Goal: Transaction & Acquisition: Purchase product/service

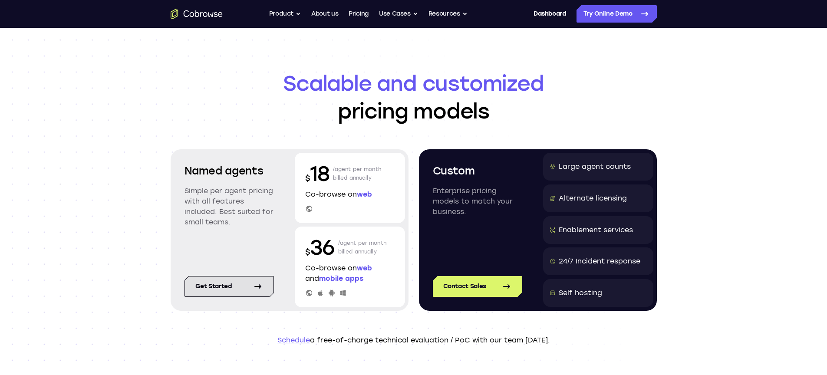
click at [258, 286] on icon at bounding box center [258, 286] width 10 height 10
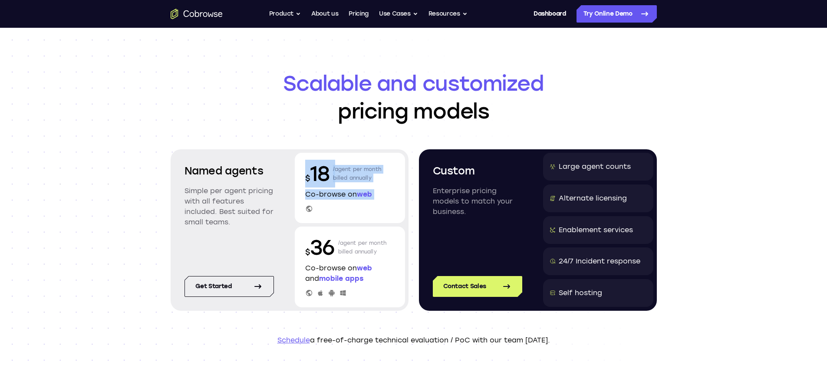
drag, startPoint x: 335, startPoint y: 213, endPoint x: 297, endPoint y: 171, distance: 57.5
click at [297, 171] on div "$ 18 /agent per month billed annually Co-browse on web" at bounding box center [350, 188] width 110 height 70
click at [348, 220] on img at bounding box center [350, 220] width 10 height 10
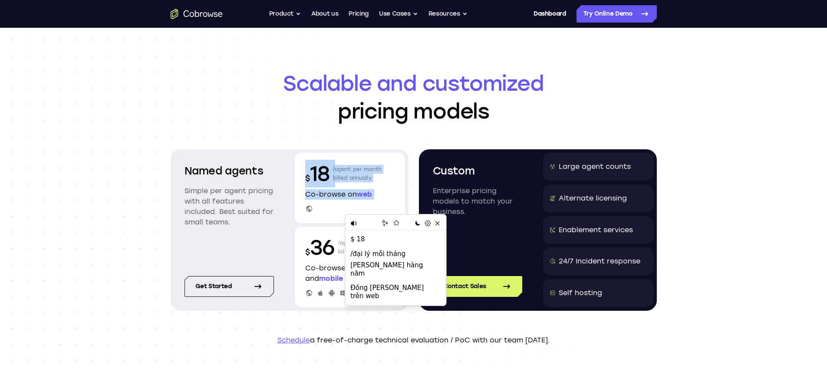
click at [399, 182] on div "$ 18 /agent per month billed annually Co-browse on web" at bounding box center [350, 188] width 110 height 70
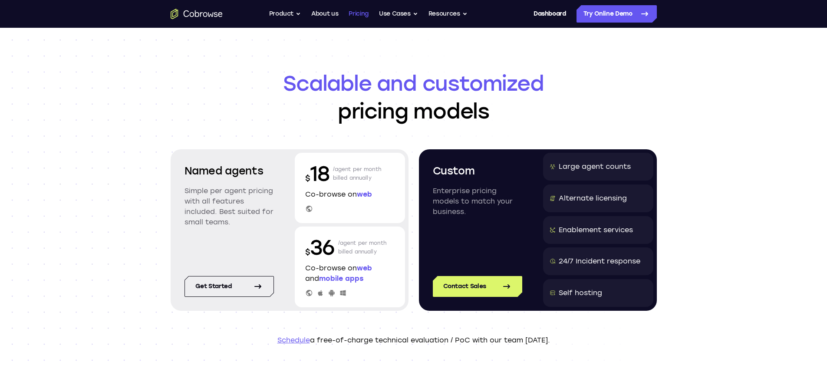
click at [356, 12] on link "Pricing" at bounding box center [359, 13] width 20 height 17
drag, startPoint x: 468, startPoint y: 214, endPoint x: 426, endPoint y: 194, distance: 46.2
click at [426, 194] on div "Custom Enterprise pricing models to match your business." at bounding box center [478, 204] width 110 height 102
click at [474, 224] on img at bounding box center [472, 223] width 10 height 10
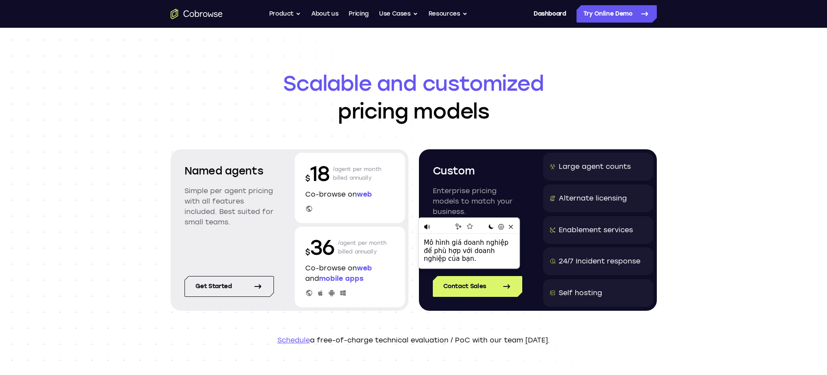
drag, startPoint x: 248, startPoint y: 225, endPoint x: 182, endPoint y: 193, distance: 74.2
click at [182, 193] on div "Named agents Simple per agent pricing with all features included. Best suited f…" at bounding box center [229, 202] width 110 height 98
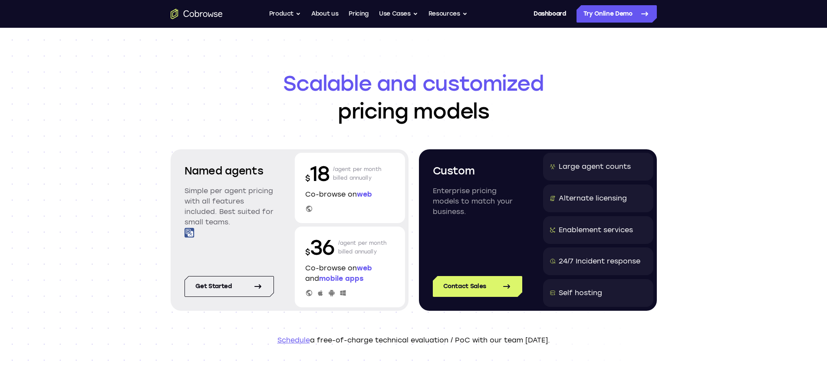
click at [191, 234] on img at bounding box center [190, 233] width 10 height 10
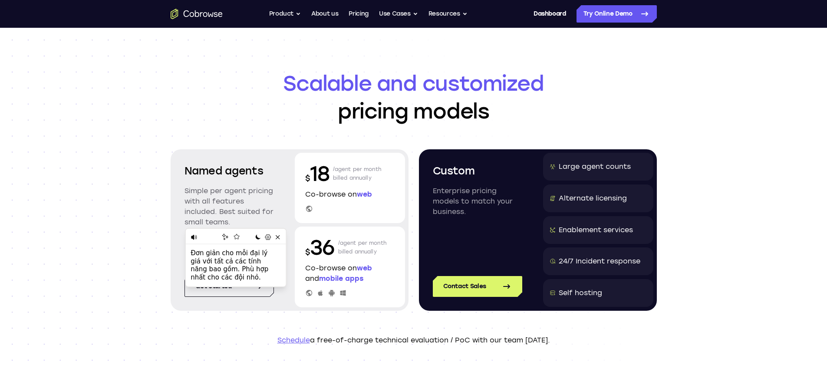
click at [268, 211] on p "Simple per agent pricing with all features included. Best suited for small team…" at bounding box center [229, 207] width 89 height 42
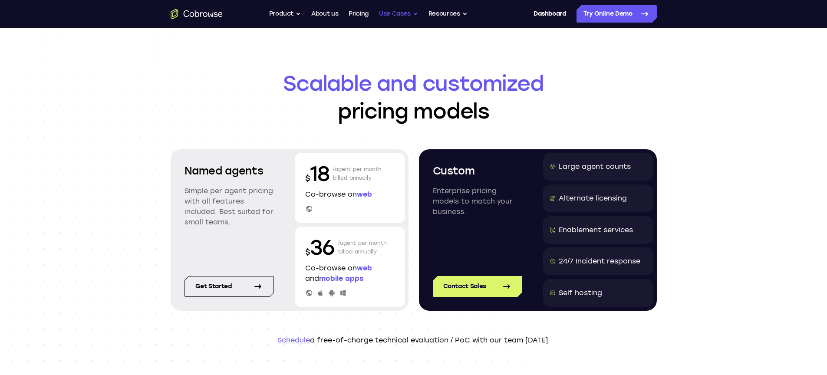
click at [396, 10] on button "Use Cases" at bounding box center [398, 13] width 39 height 17
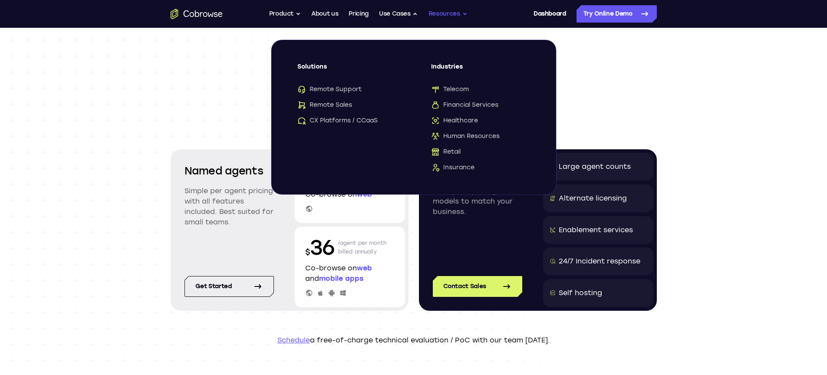
click at [448, 10] on button "Resources" at bounding box center [448, 13] width 39 height 17
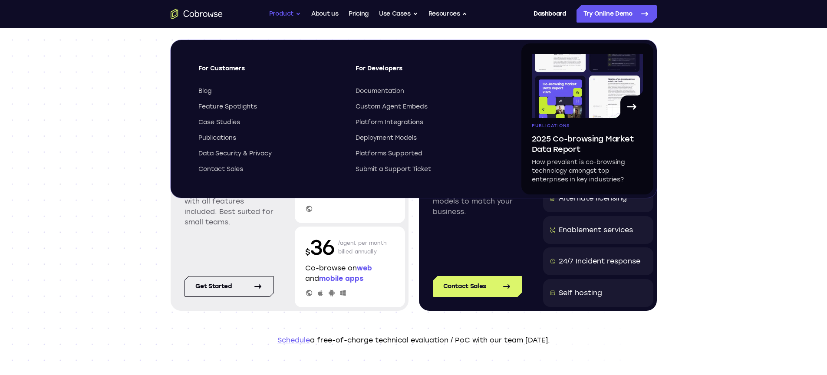
click at [293, 14] on button "Product" at bounding box center [285, 13] width 32 height 17
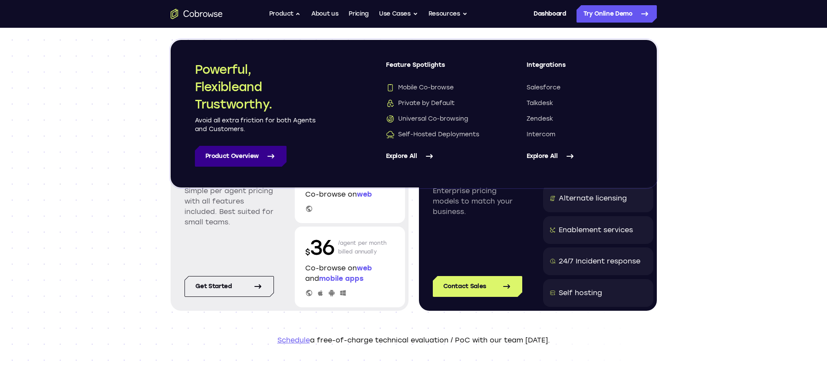
click at [231, 149] on link "Product Overview" at bounding box center [241, 156] width 92 height 21
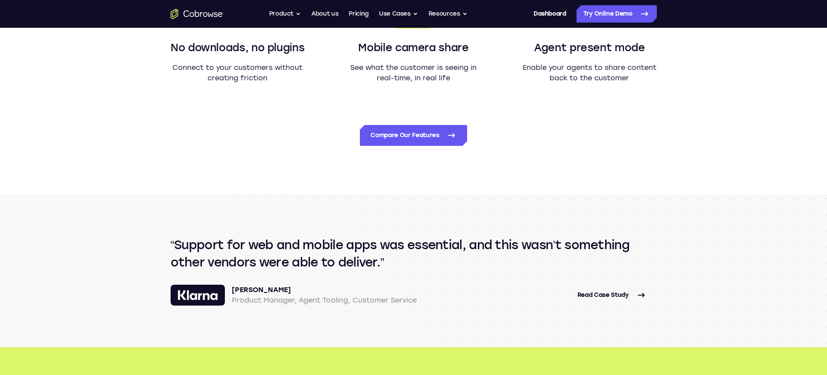
scroll to position [1031, 0]
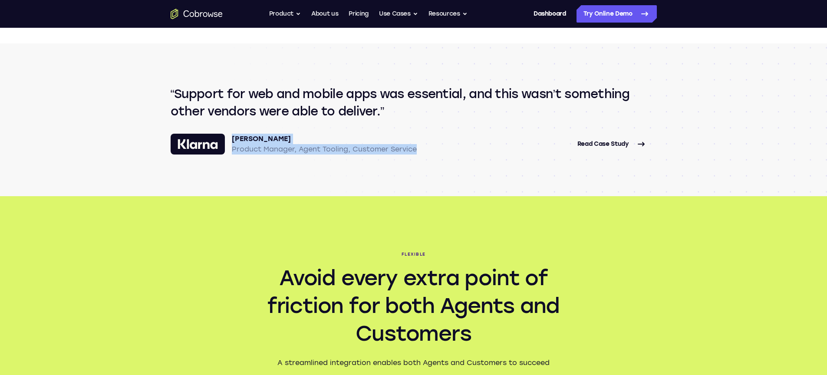
drag, startPoint x: 420, startPoint y: 148, endPoint x: 234, endPoint y: 140, distance: 185.6
click at [234, 140] on div "[PERSON_NAME] Product Manager, Agent Tooling, Customer Service Read Case Study" at bounding box center [414, 144] width 486 height 21
click at [323, 161] on img at bounding box center [324, 160] width 10 height 10
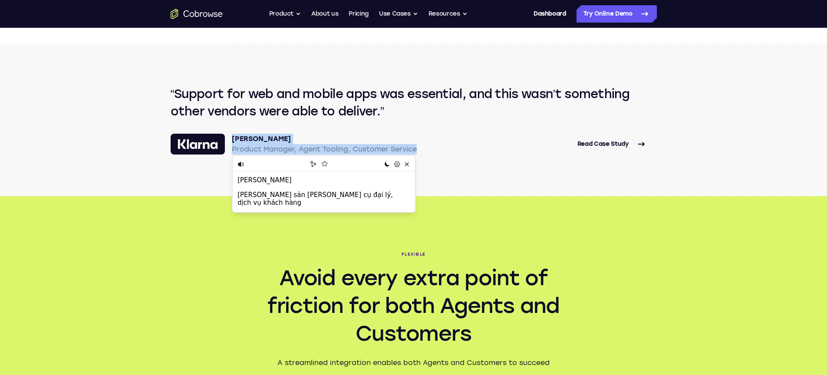
click at [458, 129] on div "Support for web and mobile apps was essential, and this wasn’t something other …" at bounding box center [414, 119] width 486 height 69
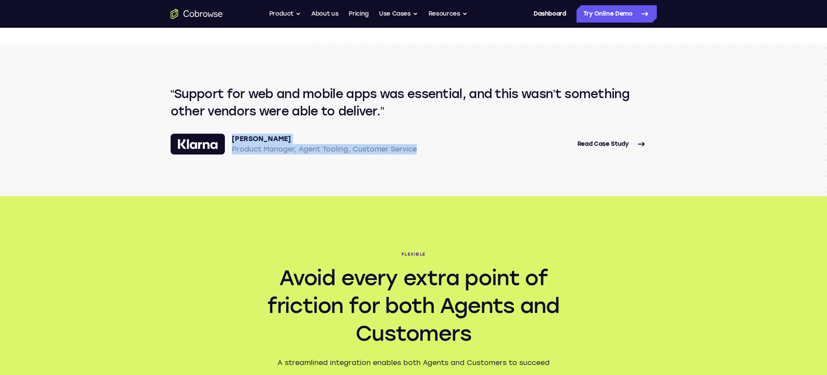
drag, startPoint x: 427, startPoint y: 149, endPoint x: 230, endPoint y: 142, distance: 196.9
click at [230, 142] on div "Quynh Nguyen Product Manager, Agent Tooling, Customer Service Read Case Study" at bounding box center [414, 144] width 486 height 21
click at [237, 159] on img at bounding box center [237, 160] width 10 height 10
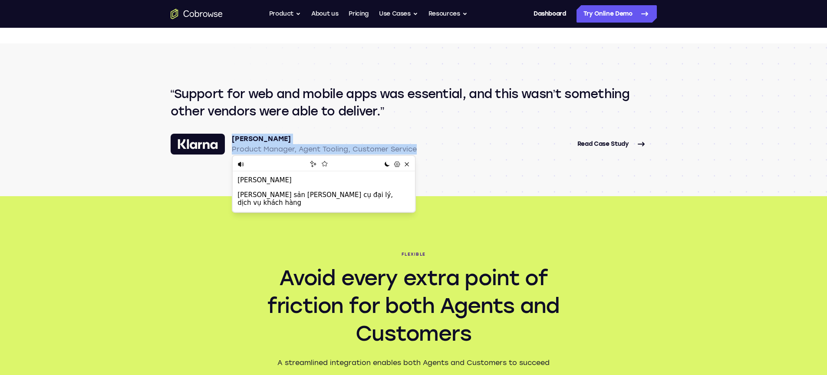
click at [453, 189] on section "Support for web and mobile apps was essential, and this wasn’t something other …" at bounding box center [414, 119] width 556 height 153
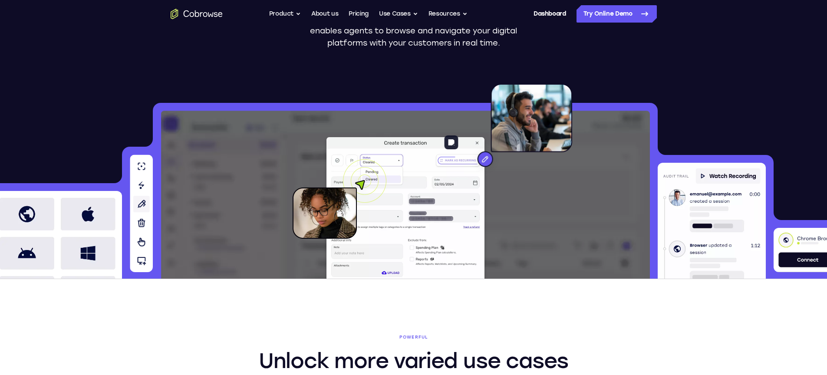
scroll to position [0, 0]
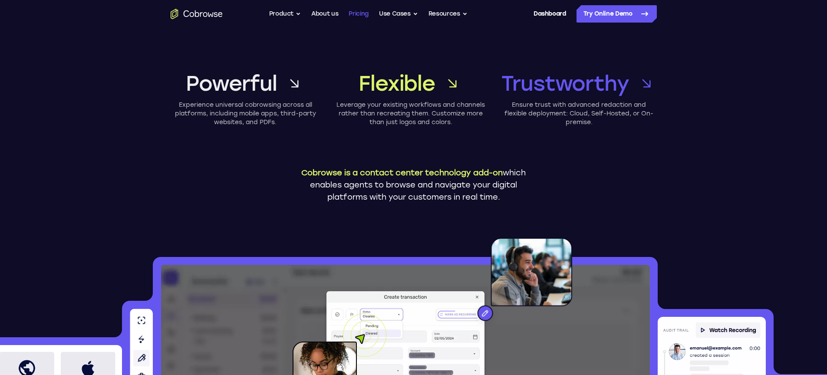
click at [362, 11] on link "Pricing" at bounding box center [359, 13] width 20 height 17
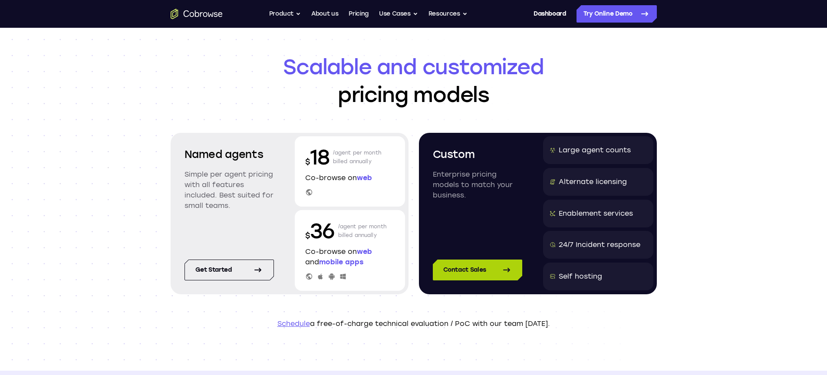
click at [487, 268] on link "Contact Sales" at bounding box center [477, 270] width 89 height 21
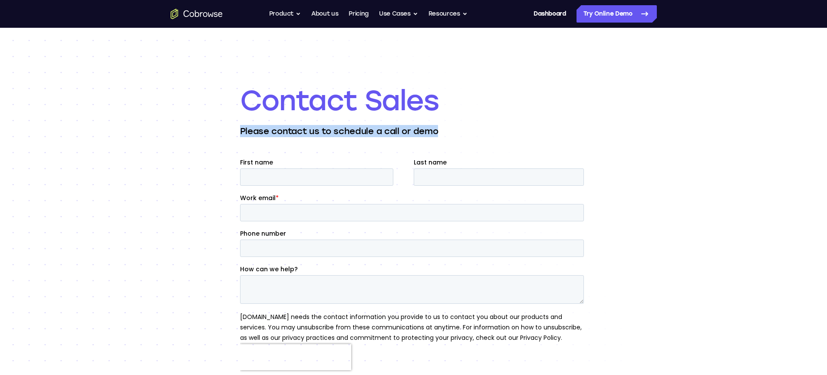
drag, startPoint x: 455, startPoint y: 130, endPoint x: 242, endPoint y: 130, distance: 212.4
click at [242, 130] on p "Please contact us to schedule a call or demo" at bounding box center [413, 131] width 347 height 12
click at [340, 142] on img at bounding box center [340, 143] width 10 height 10
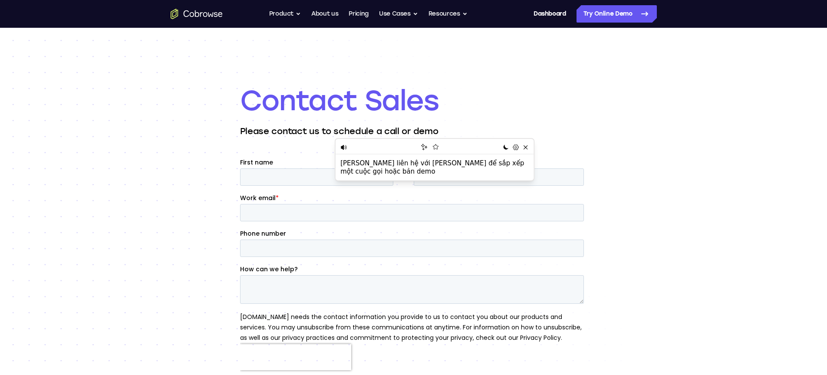
click at [498, 109] on h1 "Contact Sales" at bounding box center [413, 100] width 347 height 35
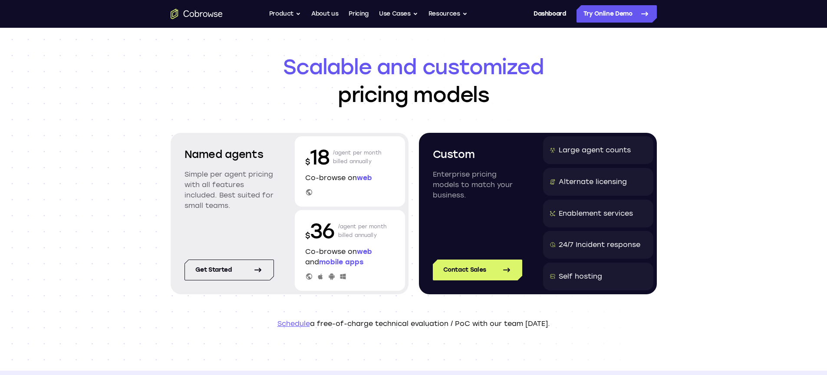
scroll to position [27, 0]
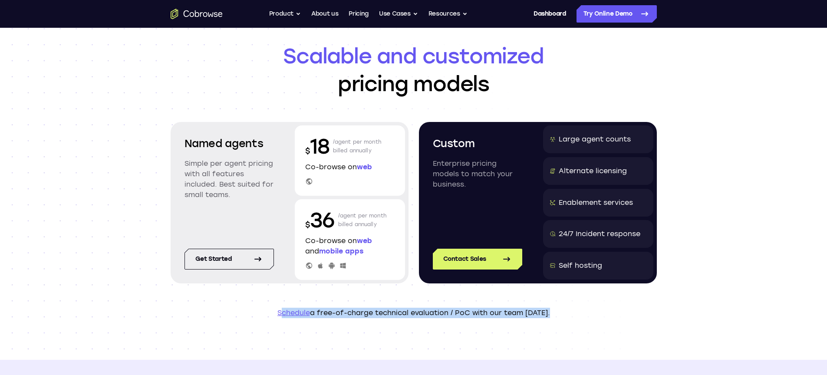
drag, startPoint x: 559, startPoint y: 312, endPoint x: 281, endPoint y: 313, distance: 278.0
click at [280, 313] on p "Schedule a free-of-charge technical evaluation / PoC with our team [DATE]." at bounding box center [414, 313] width 486 height 10
click at [415, 322] on img at bounding box center [416, 324] width 10 height 10
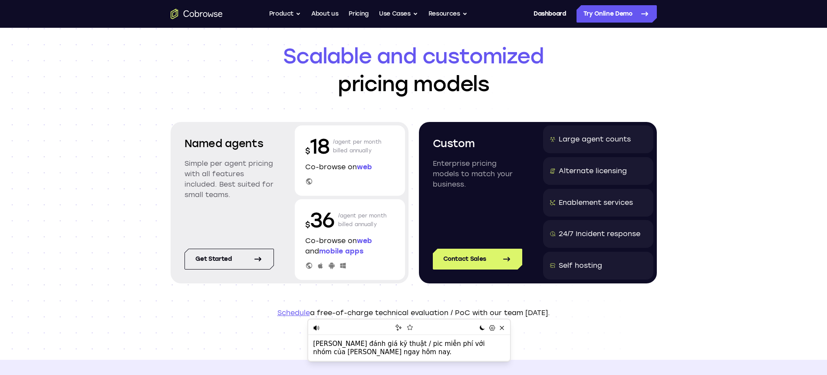
click at [604, 296] on header "Scalable and customized pricing models Named agents Simple per agent pricing wi…" at bounding box center [414, 180] width 556 height 360
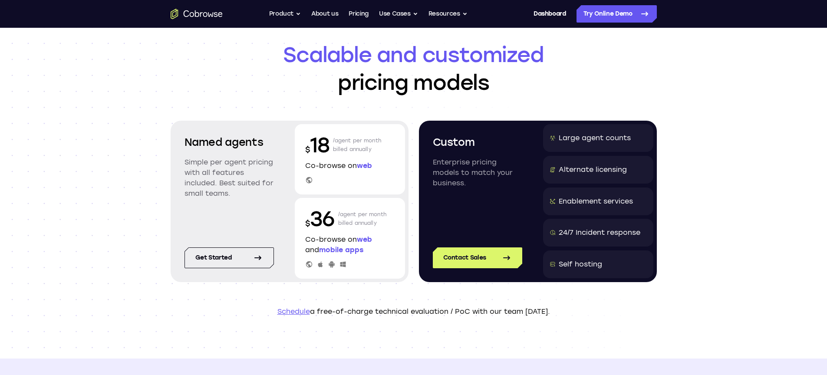
scroll to position [0, 0]
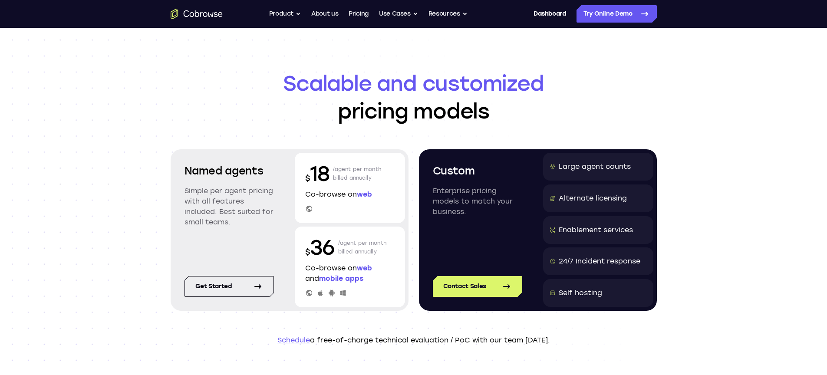
click at [328, 195] on p "Co-browse on web" at bounding box center [349, 194] width 89 height 10
click at [327, 195] on p "Co-browse on web" at bounding box center [349, 194] width 89 height 10
